Goal: Task Accomplishment & Management: Manage account settings

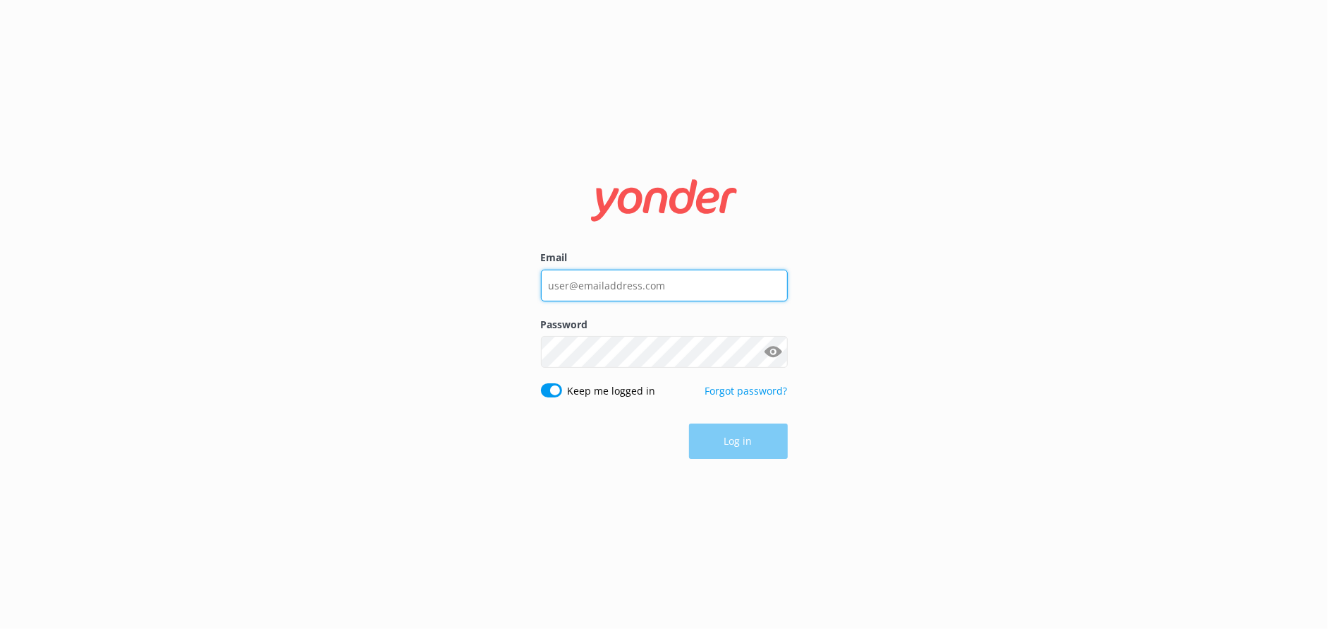
type input "[EMAIL_ADDRESS][DOMAIN_NAME]"
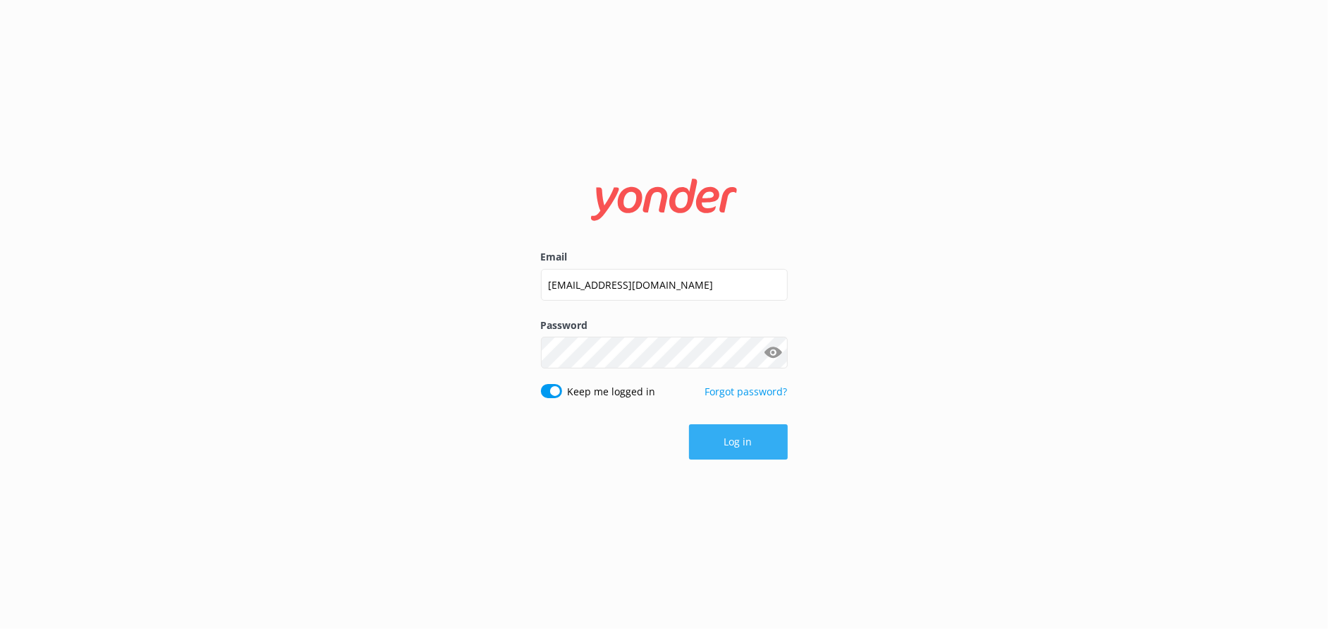
drag, startPoint x: 775, startPoint y: 427, endPoint x: 749, endPoint y: 451, distance: 34.9
click at [749, 451] on button "Log in" at bounding box center [738, 441] width 99 height 35
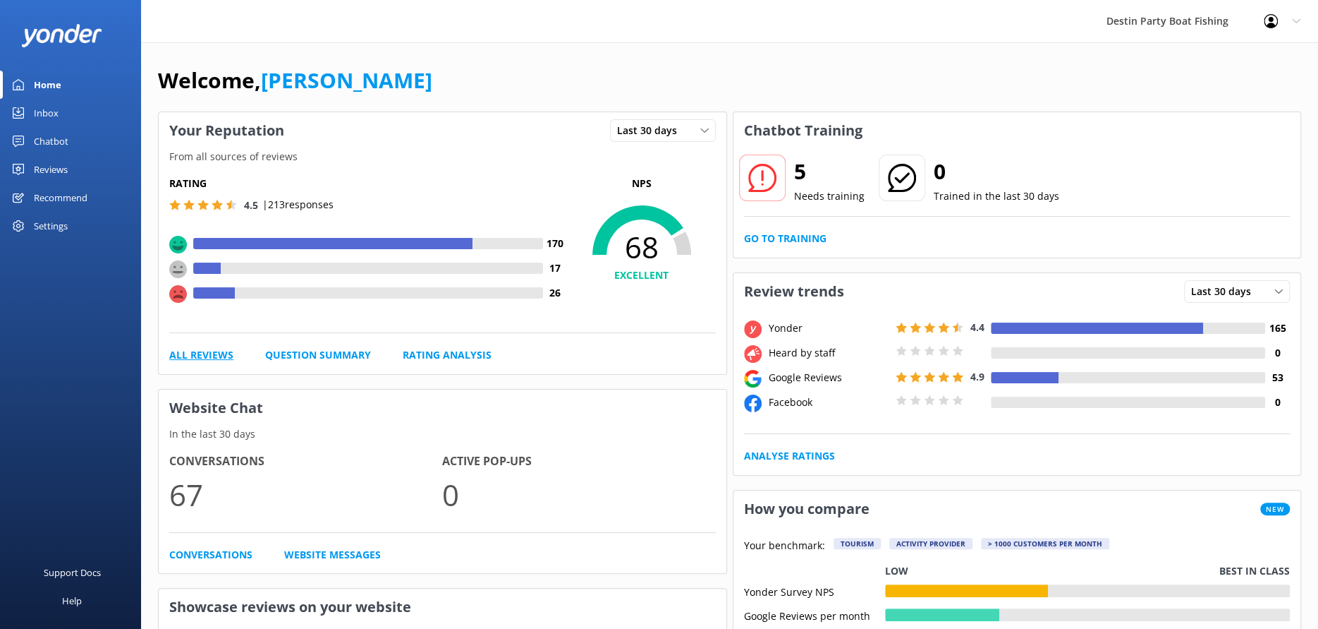
click at [206, 347] on link "All Reviews" at bounding box center [201, 355] width 64 height 16
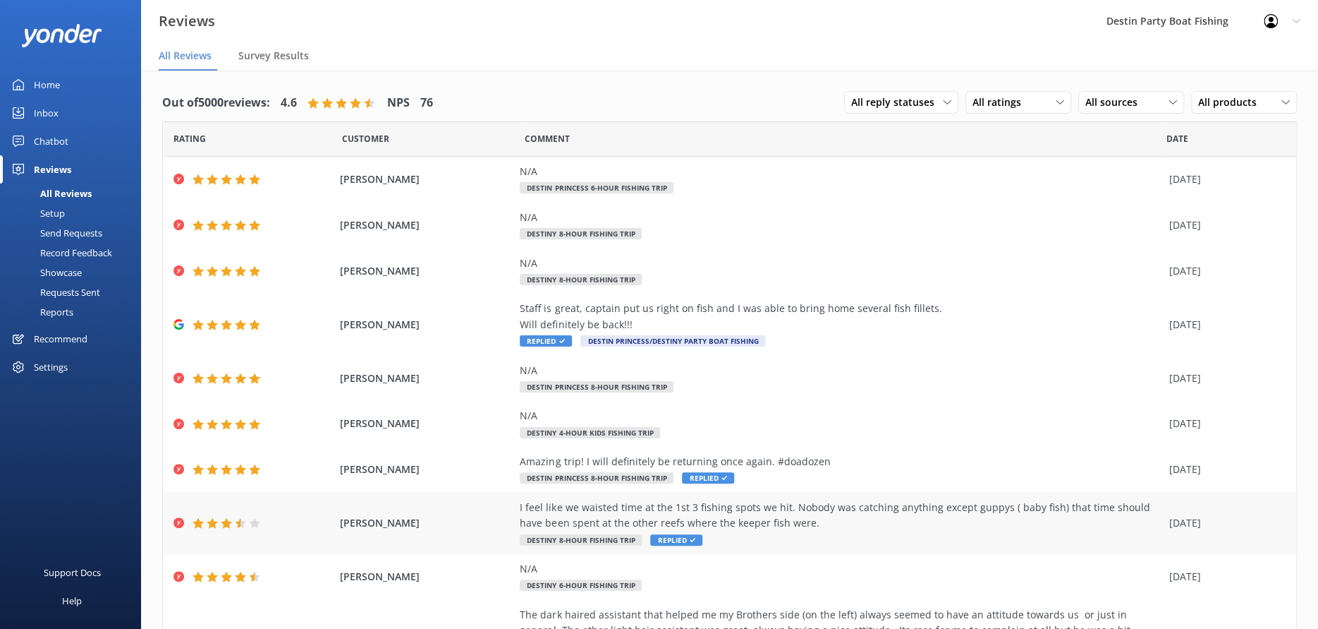
scroll to position [109, 0]
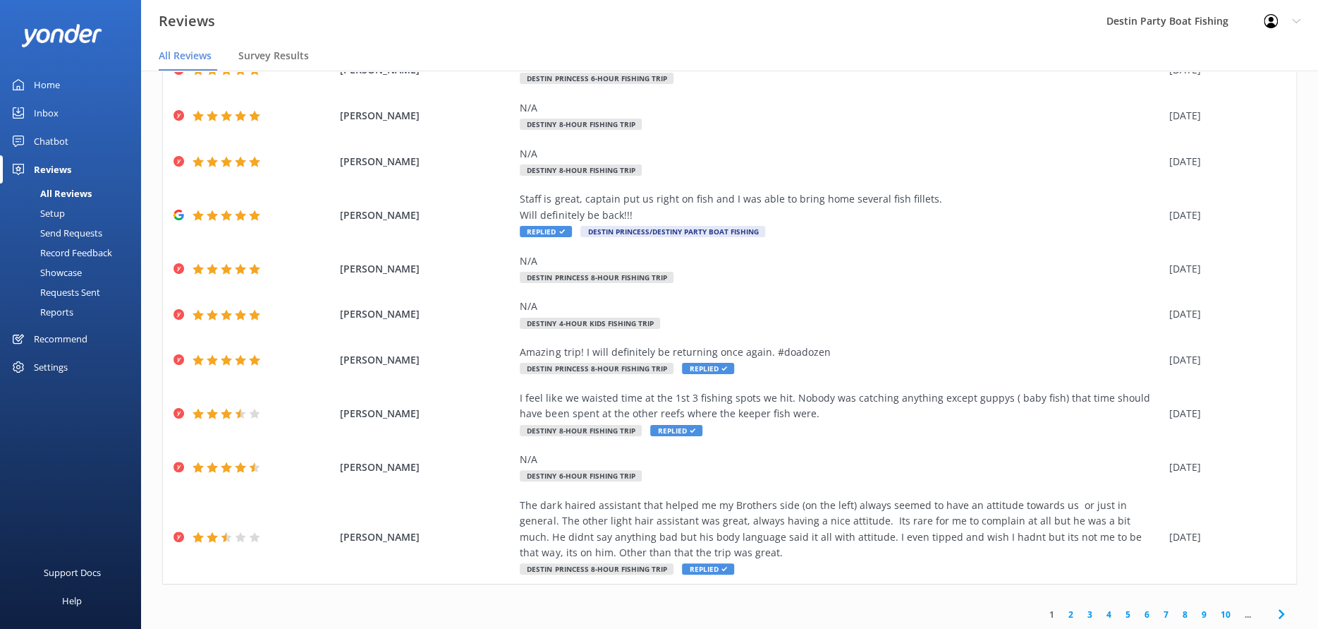
click at [1062, 614] on link "2" at bounding box center [1071, 613] width 19 height 13
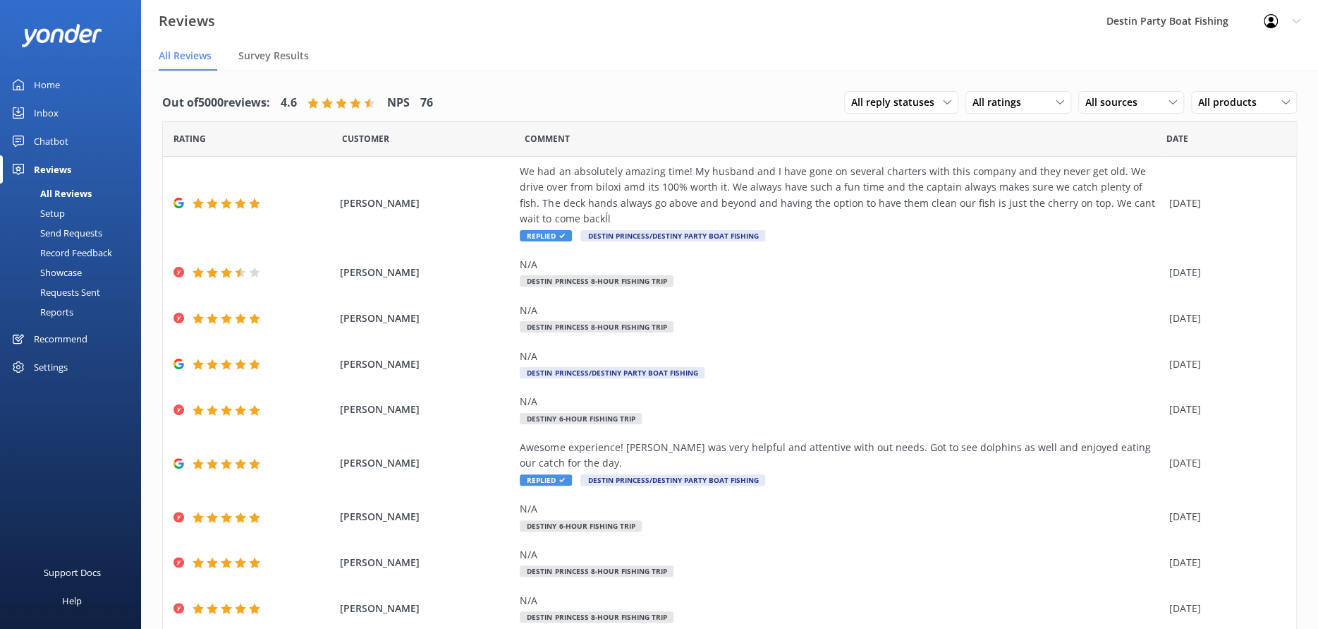
click at [61, 91] on link "Home" at bounding box center [70, 85] width 141 height 28
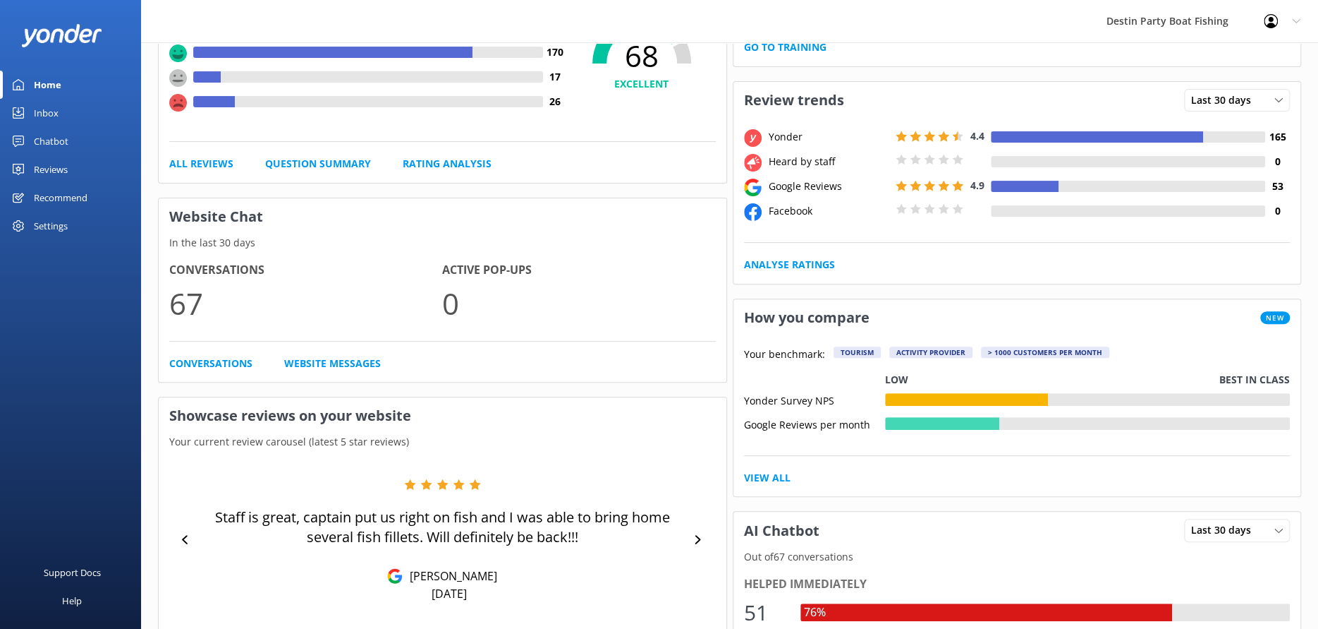
scroll to position [54, 0]
